Goal: Task Accomplishment & Management: Use online tool/utility

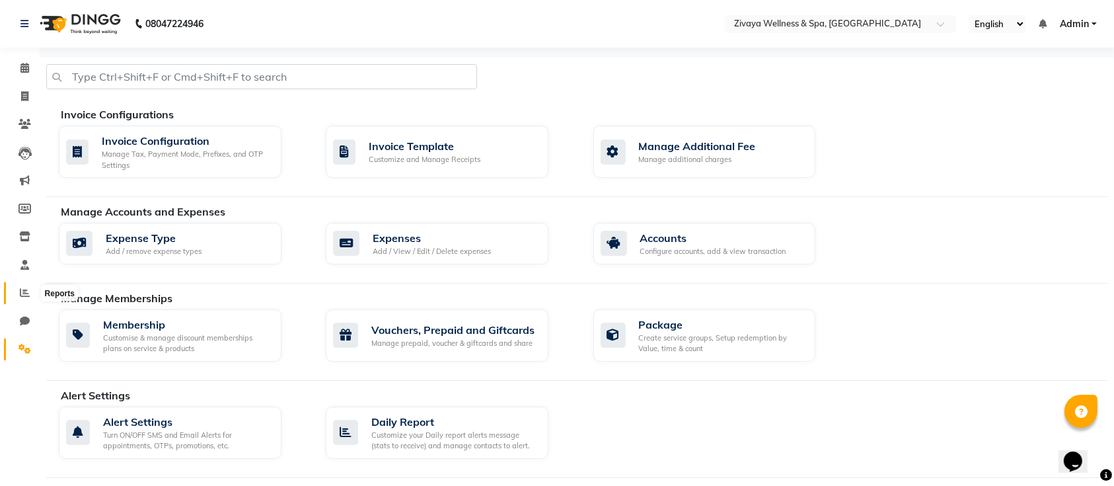
click at [25, 293] on icon at bounding box center [25, 292] width 10 height 10
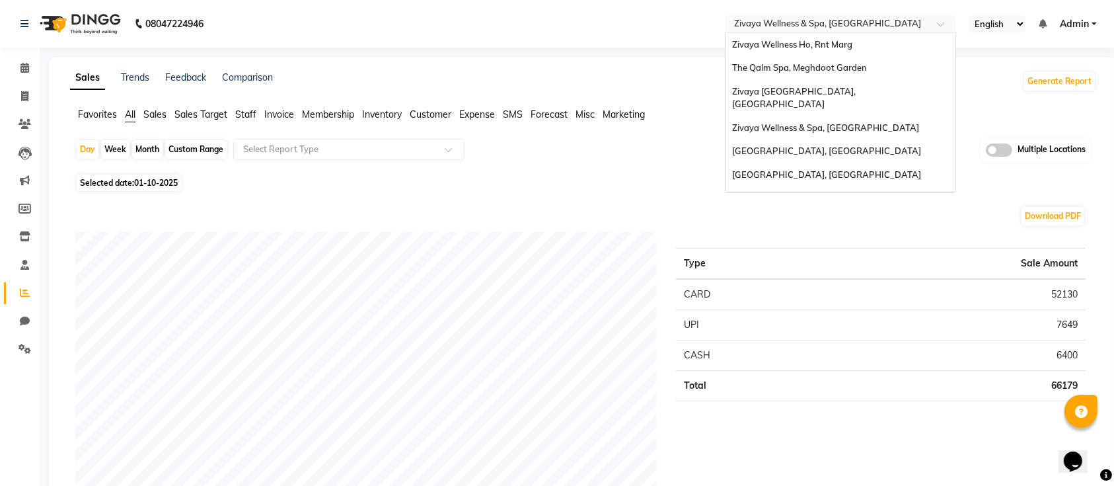
click at [884, 18] on input "text" at bounding box center [827, 24] width 192 height 13
